Goal: Task Accomplishment & Management: Use online tool/utility

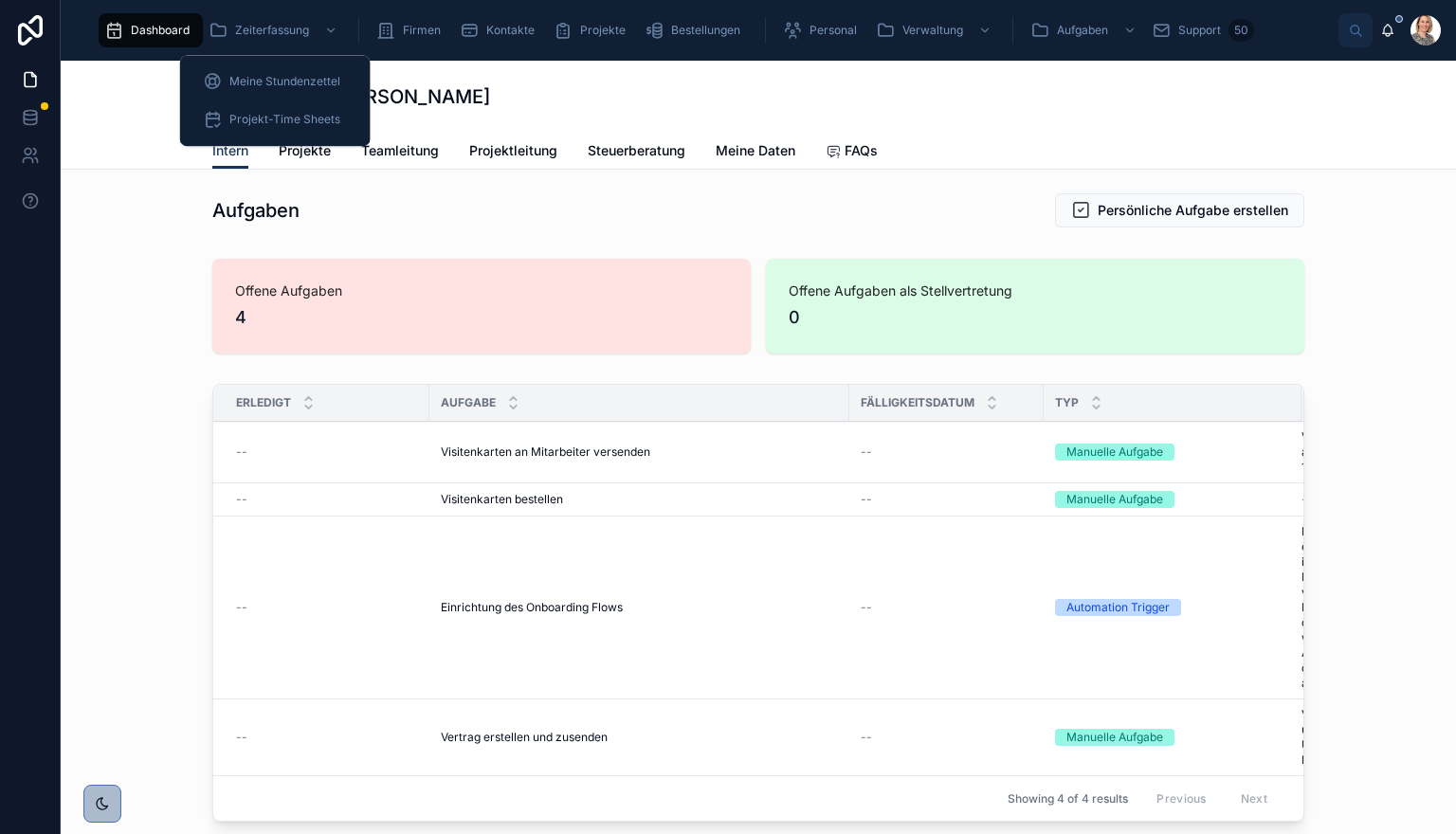
click at [308, 41] on div "Zeiterfassung" at bounding box center [275, 30] width 133 height 30
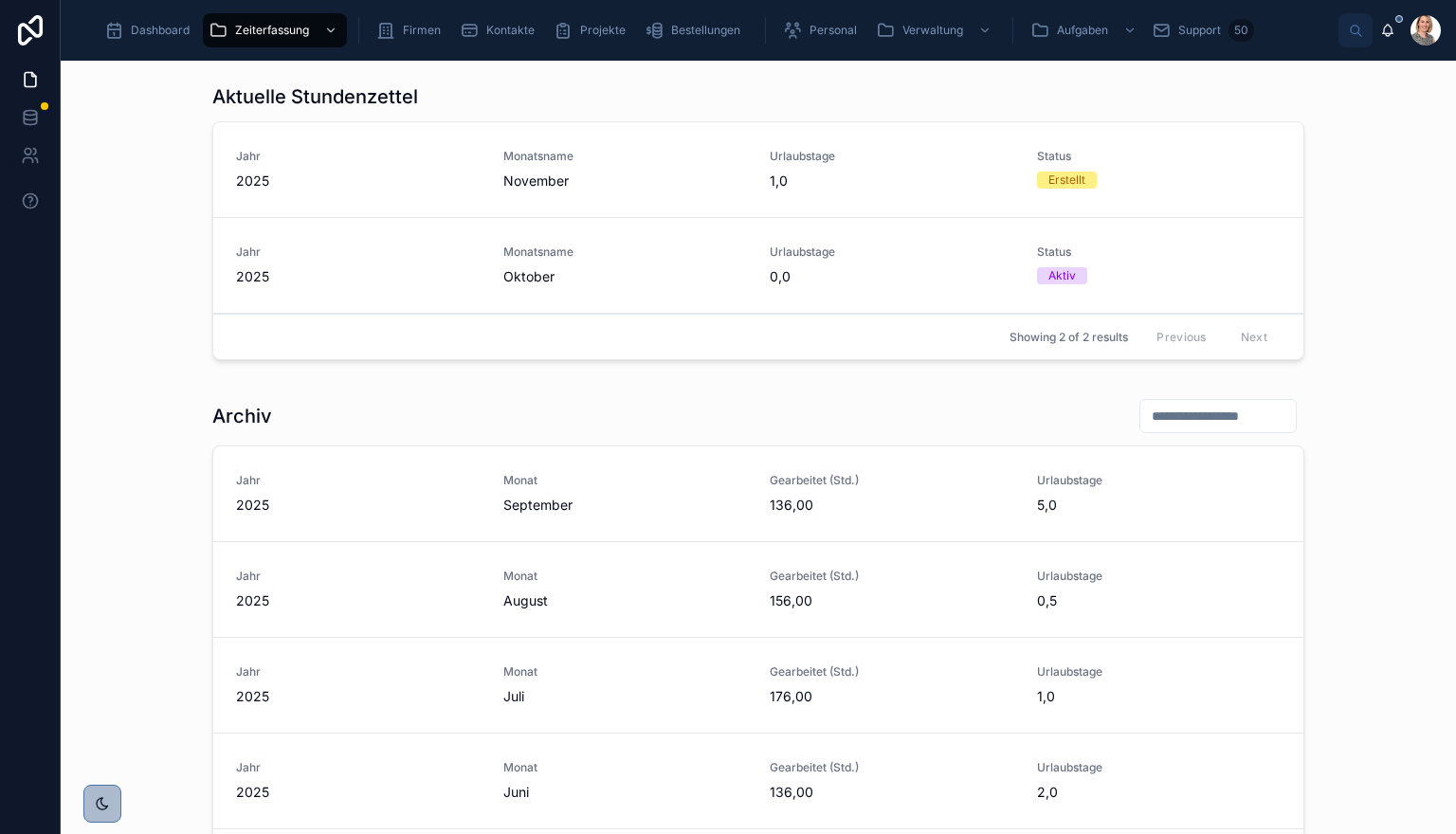
click at [441, 276] on span "2025" at bounding box center [359, 277] width 245 height 19
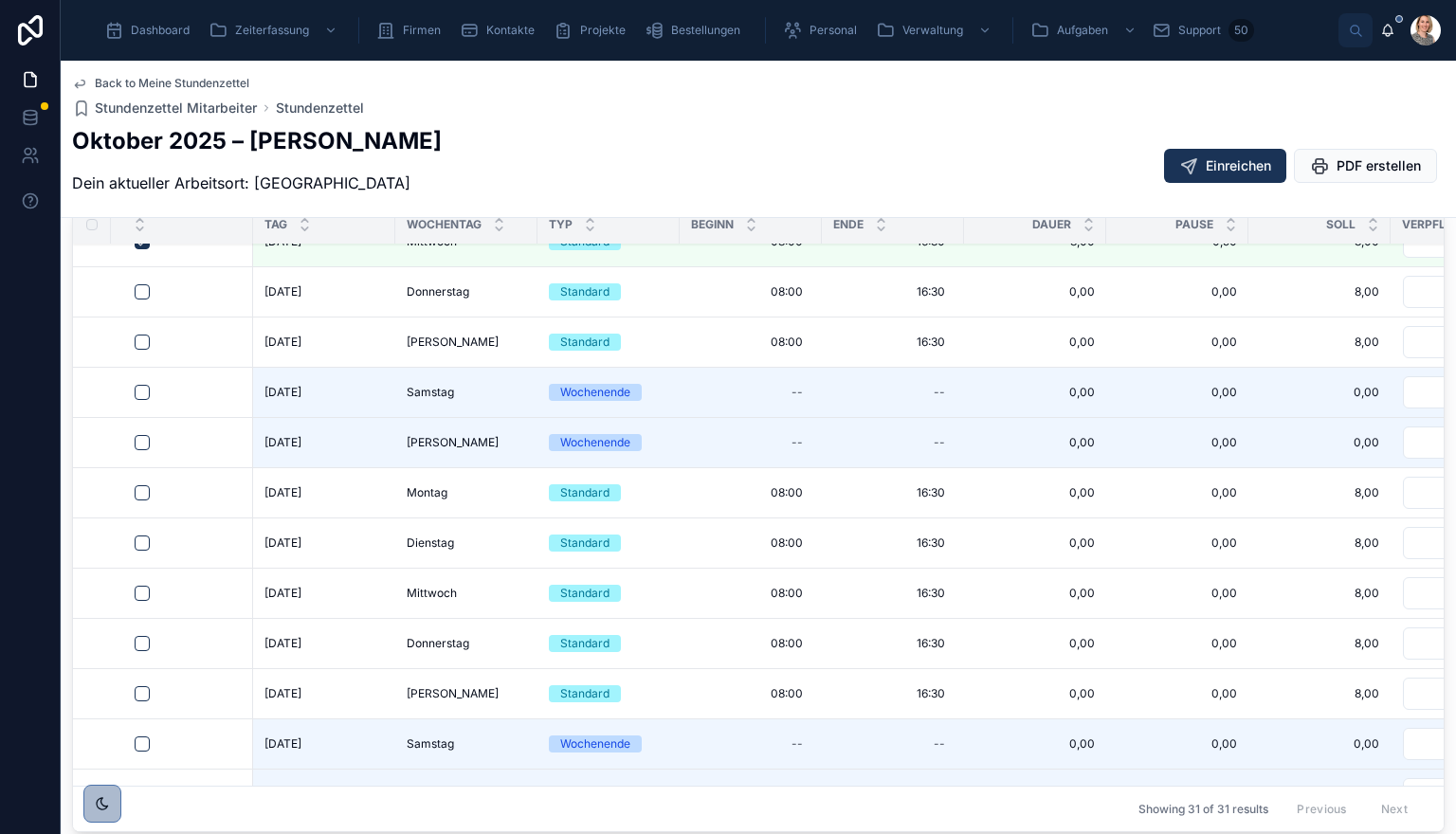
scroll to position [190, 0]
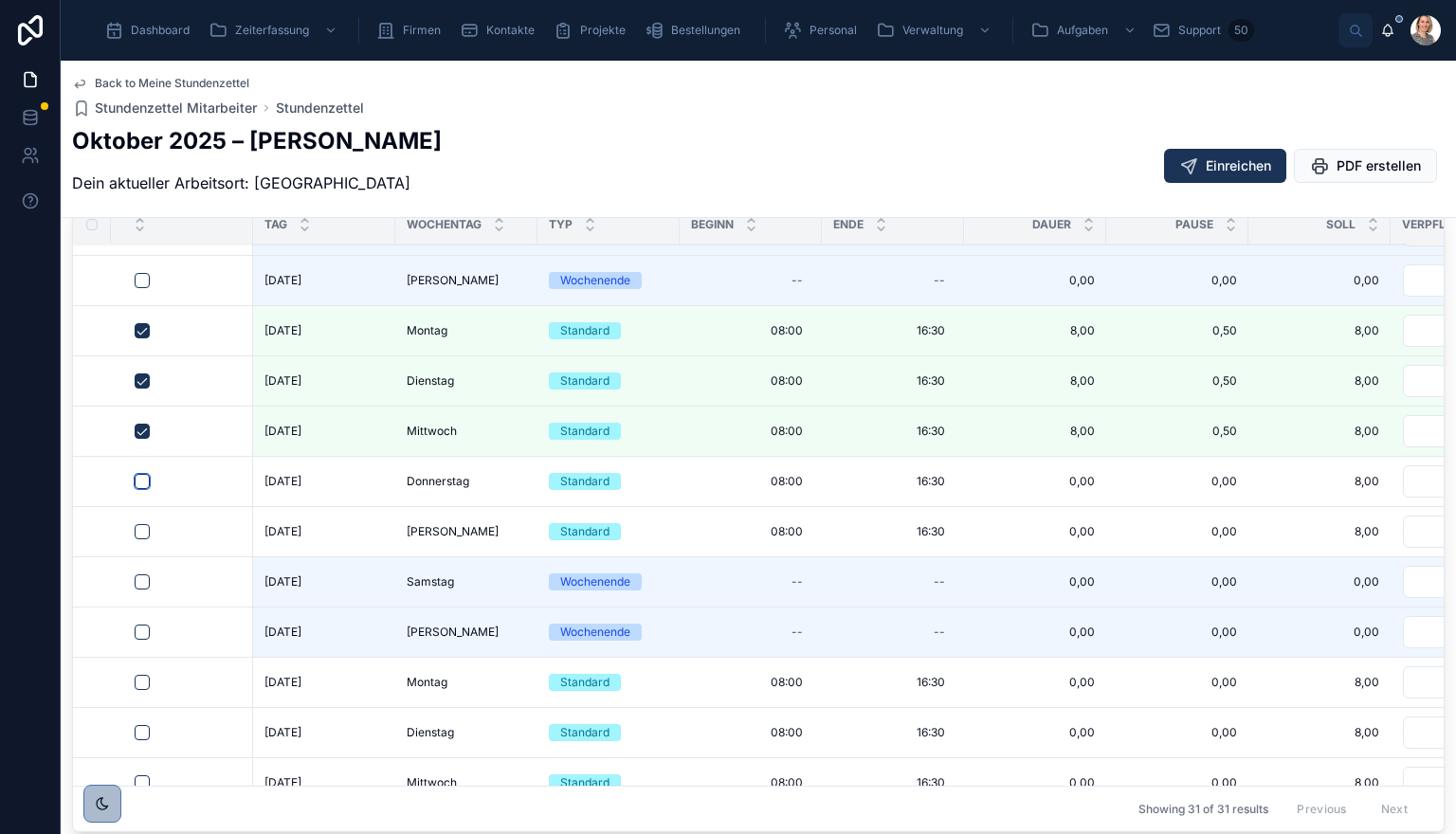
click at [137, 473] on button "button" at bounding box center [142, 481] width 15 height 15
